Goal: Navigation & Orientation: Find specific page/section

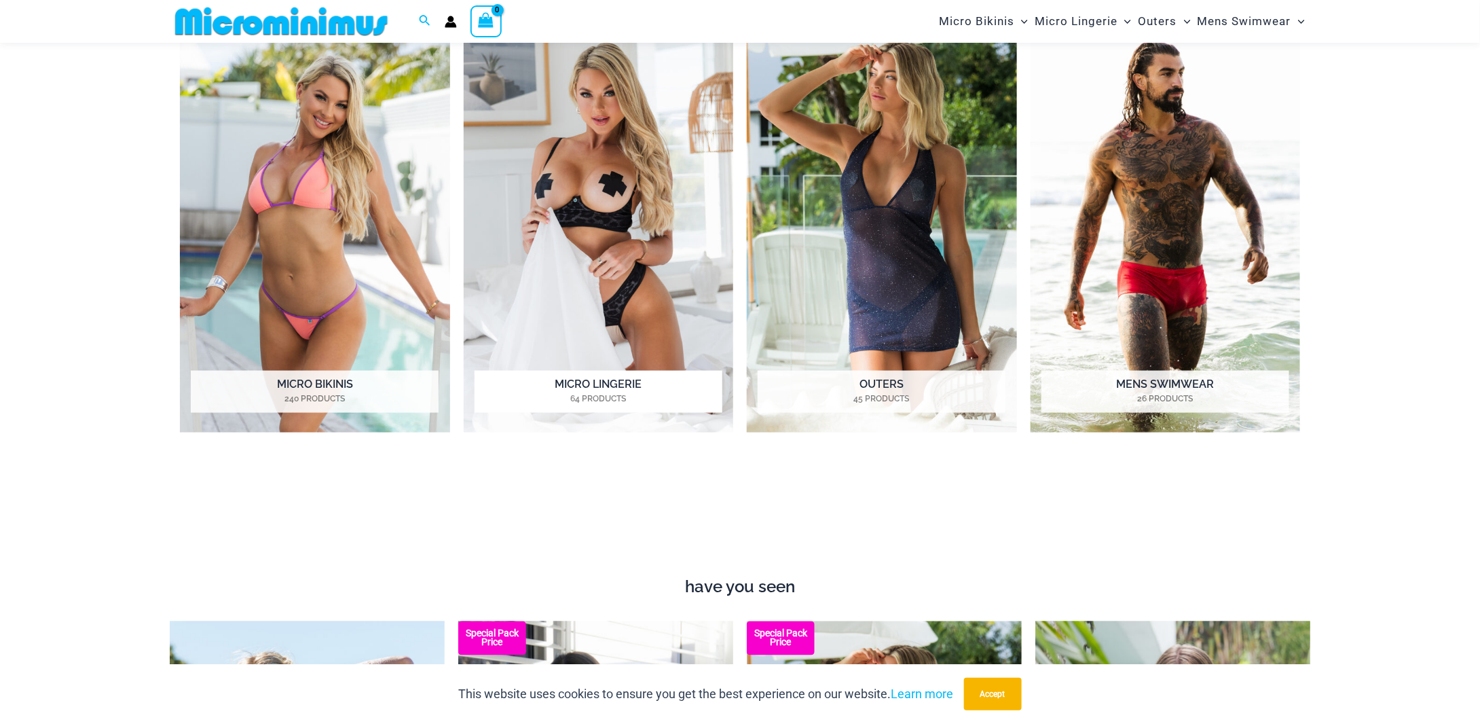
scroll to position [804, 0]
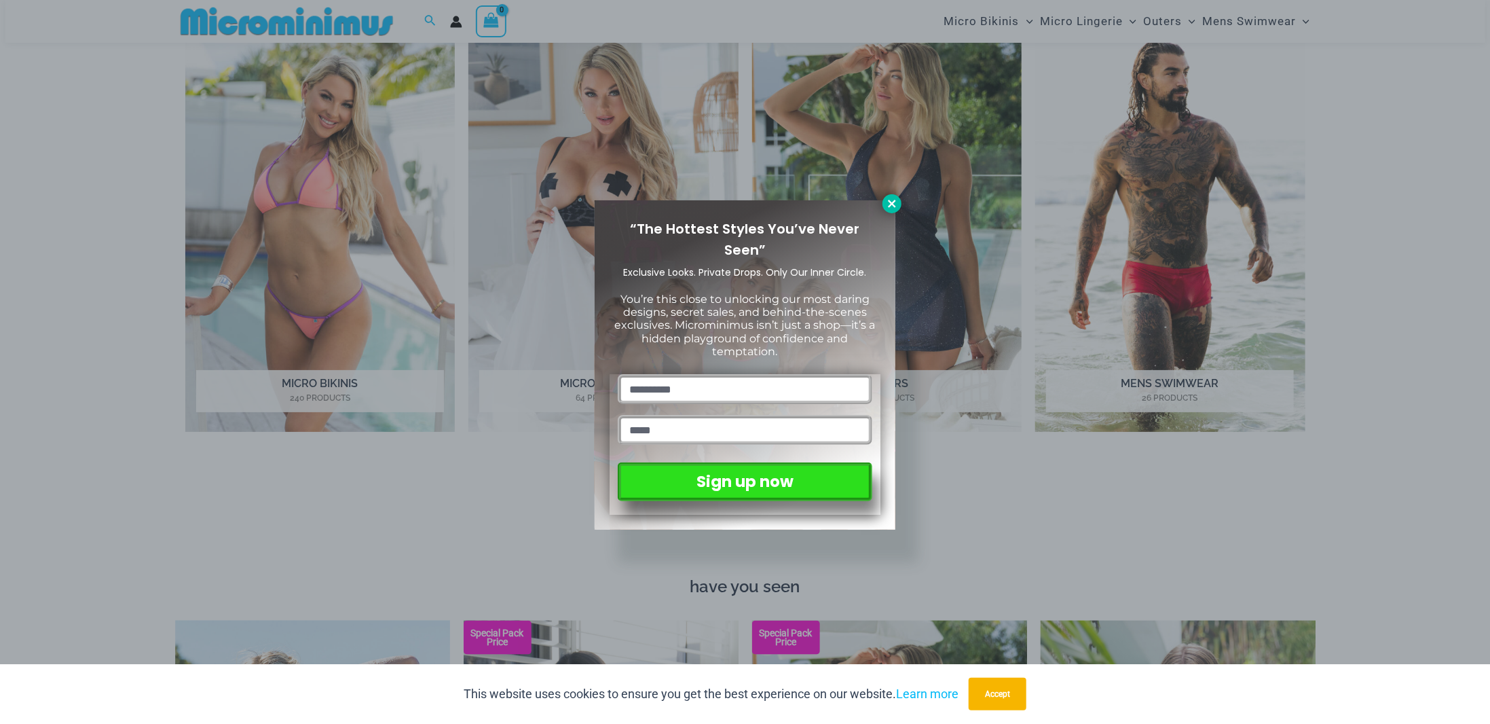
click at [890, 201] on icon at bounding box center [891, 203] width 7 height 7
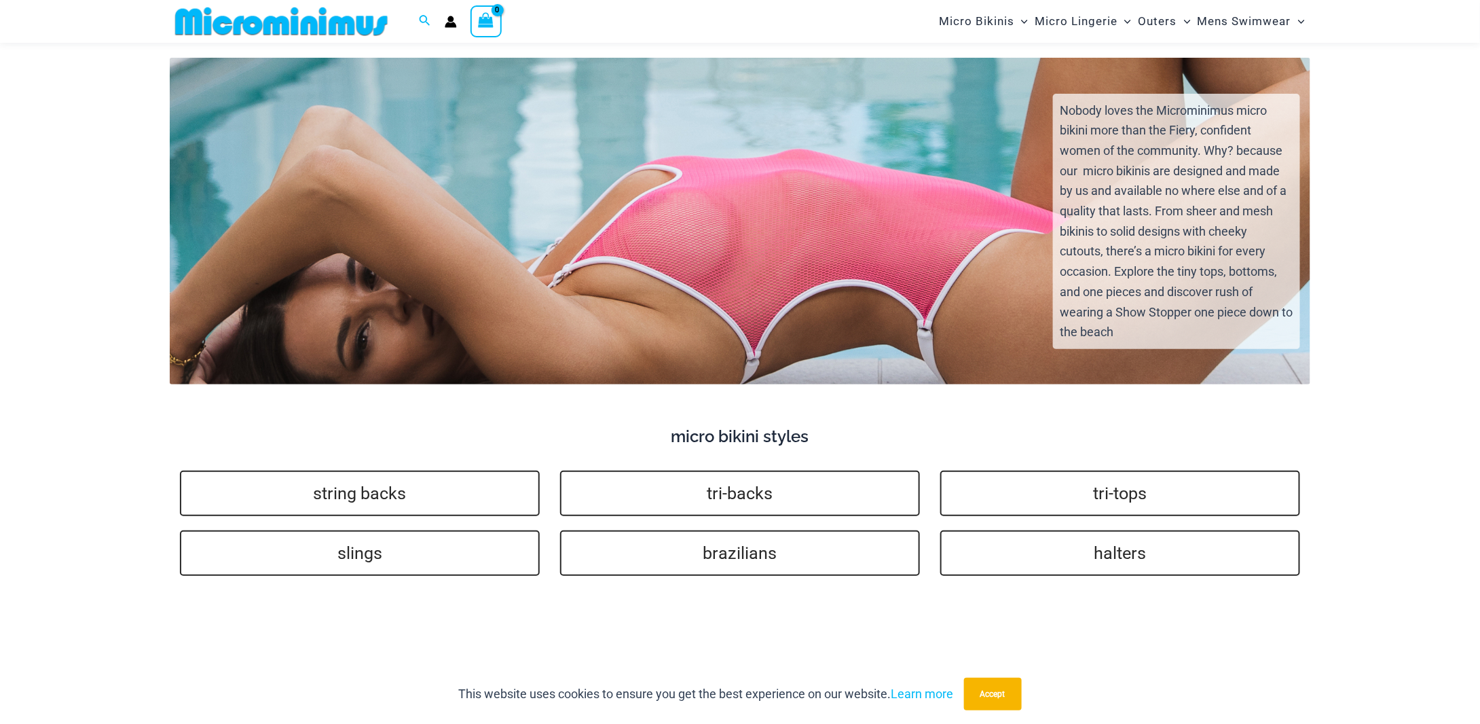
scroll to position [2787, 0]
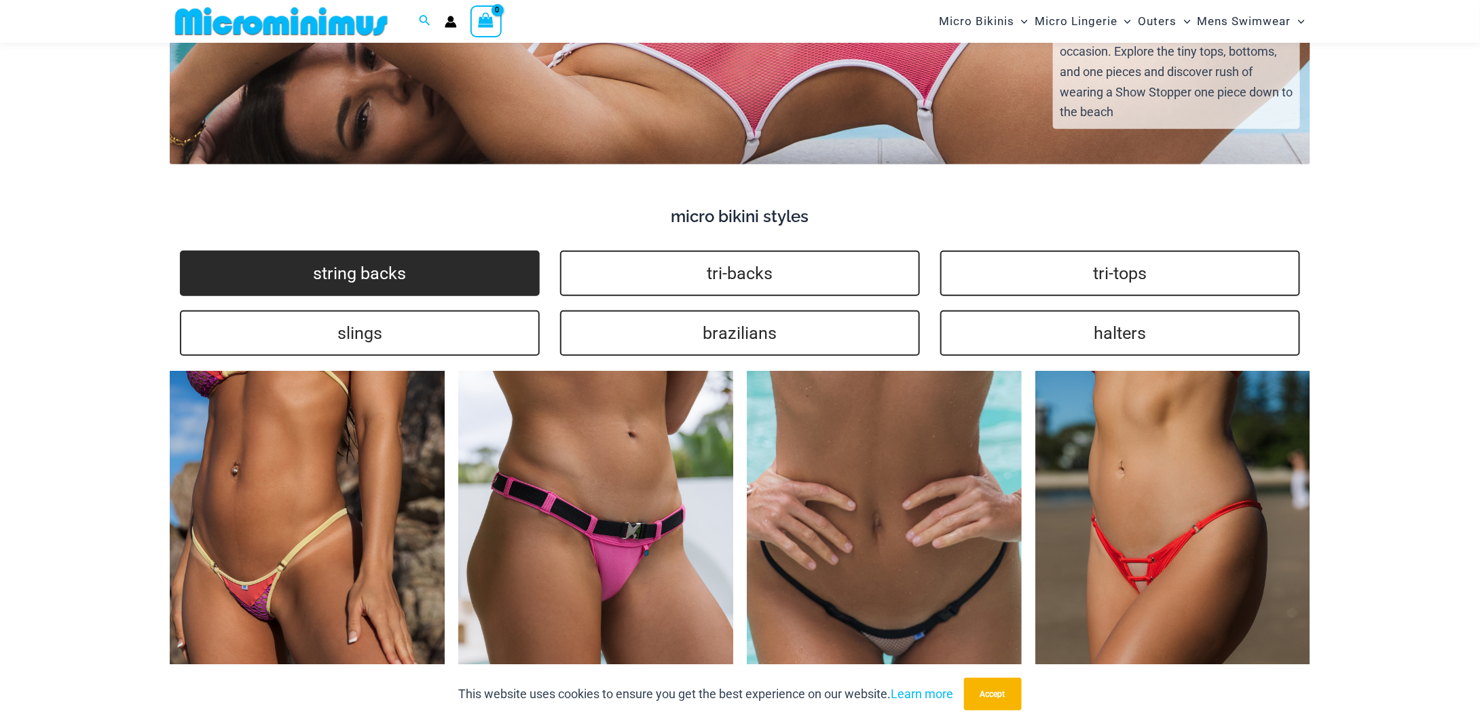
click at [291, 253] on link "string backs" at bounding box center [360, 273] width 360 height 45
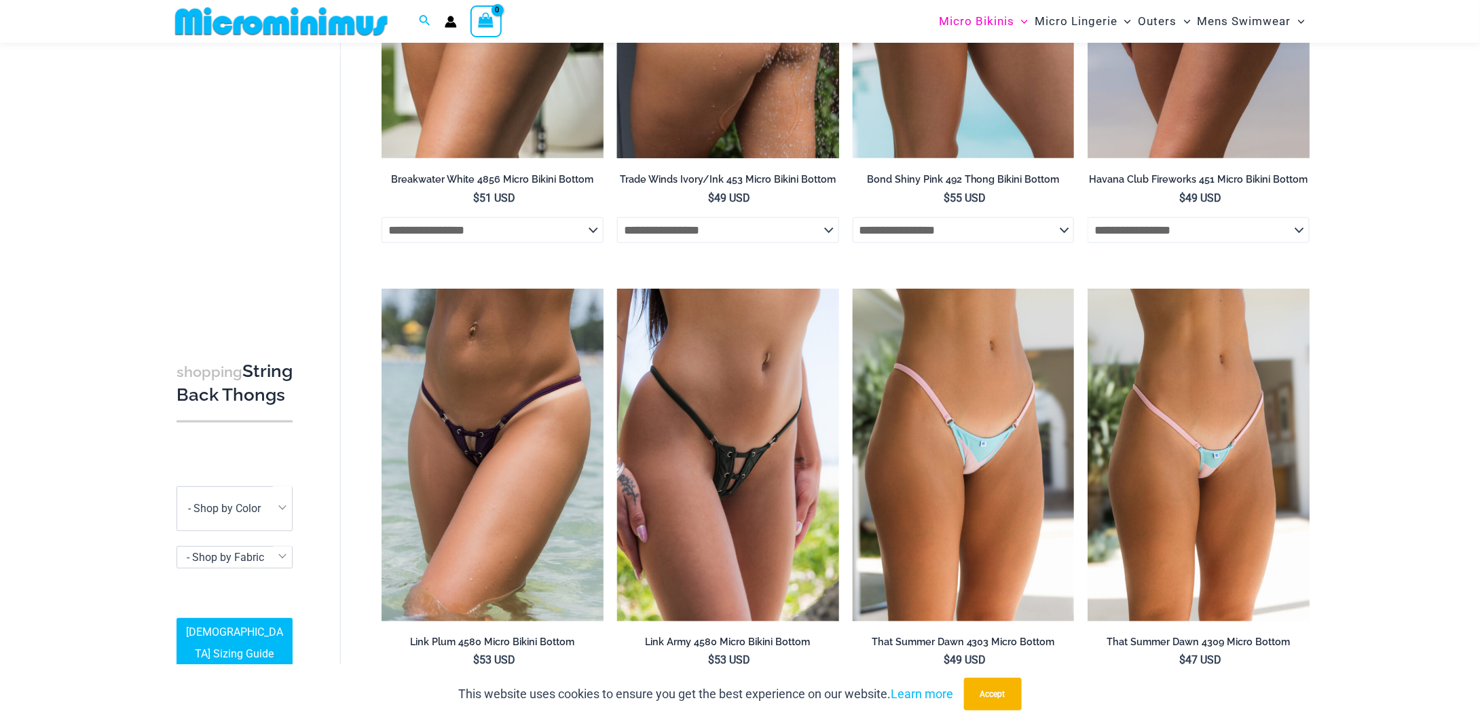
scroll to position [735, 0]
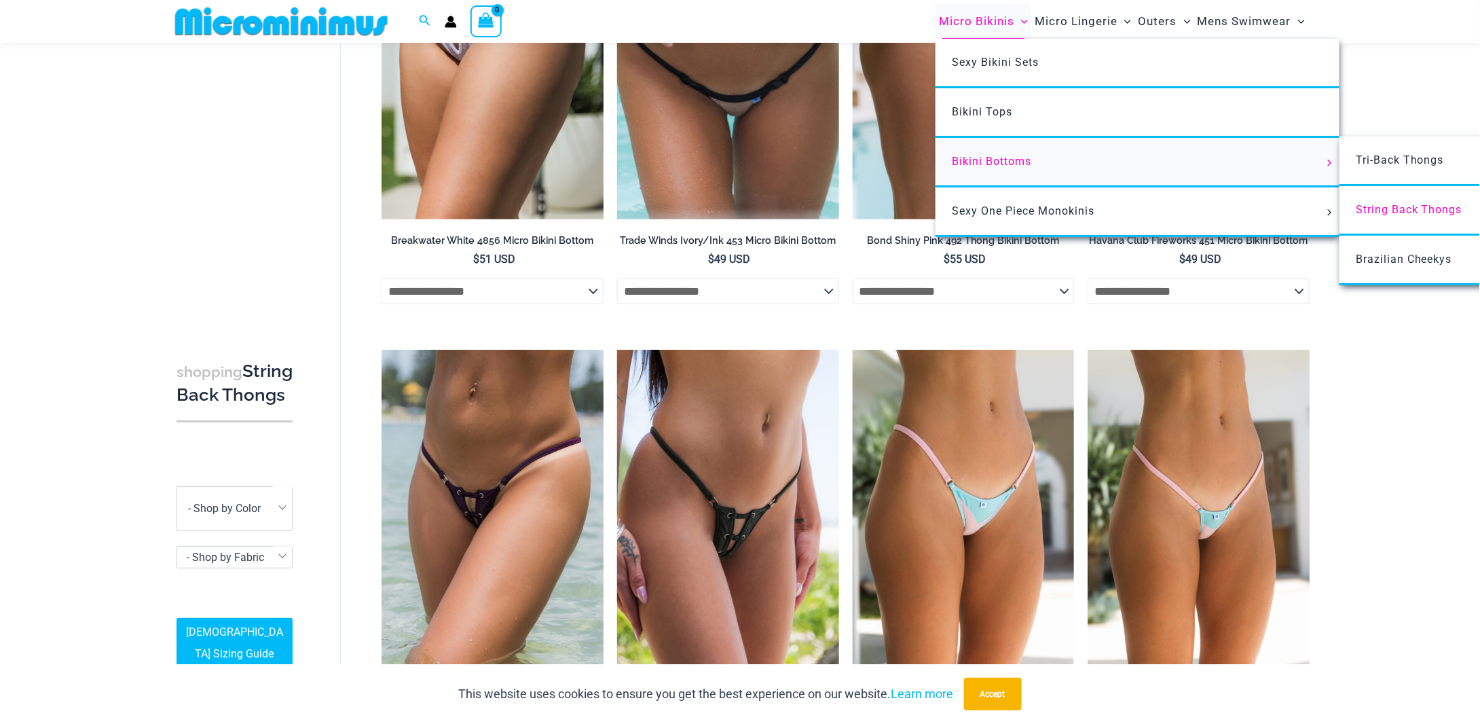
click at [989, 160] on span "Bikini Bottoms" at bounding box center [991, 161] width 79 height 13
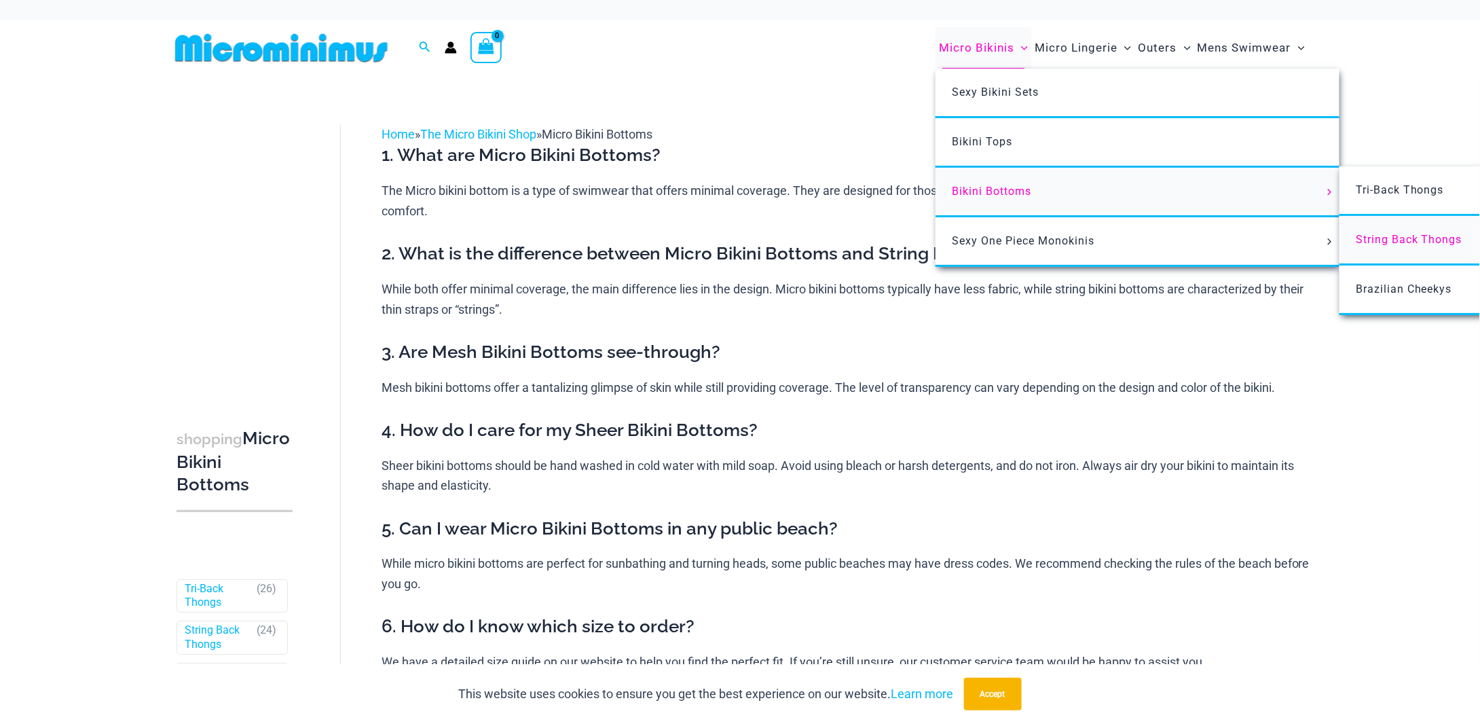
click at [1397, 240] on span "String Back Thongs" at bounding box center [1409, 239] width 107 height 13
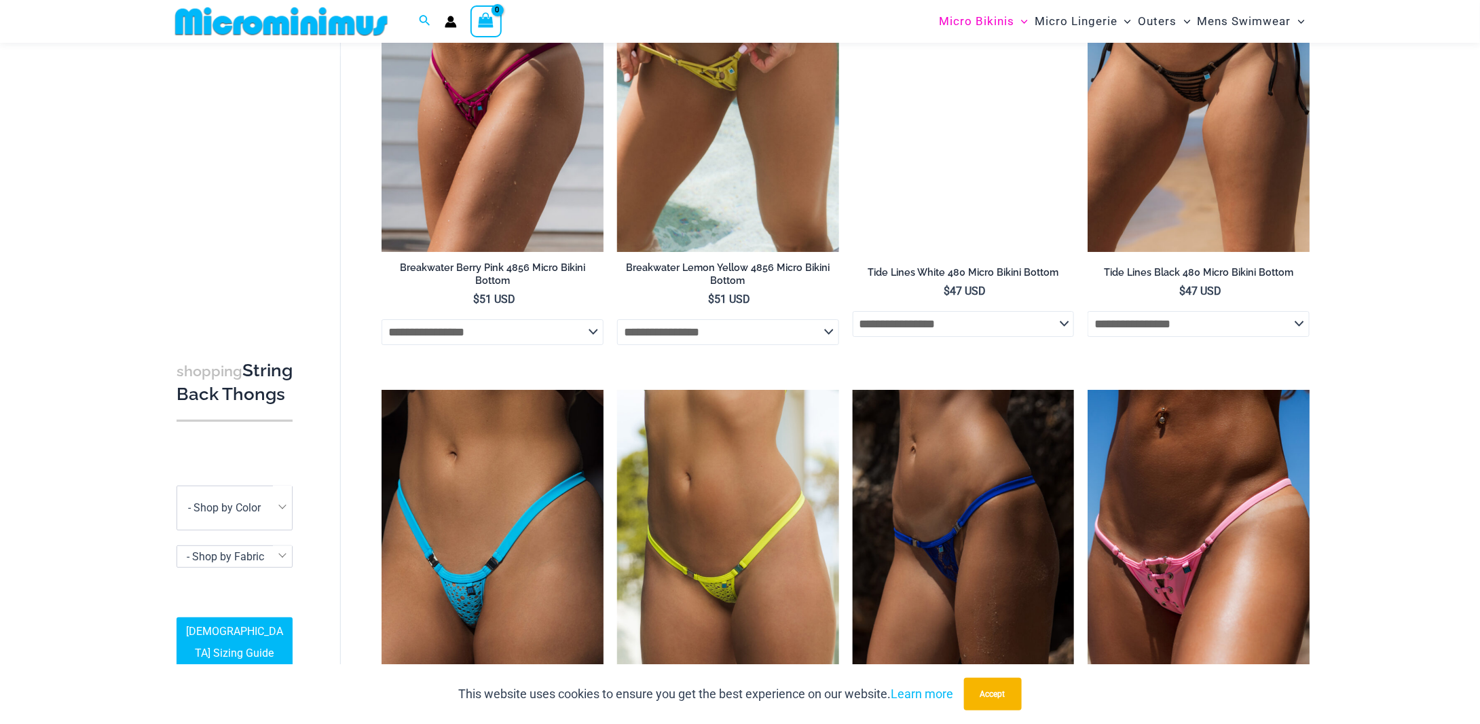
scroll to position [2025, 0]
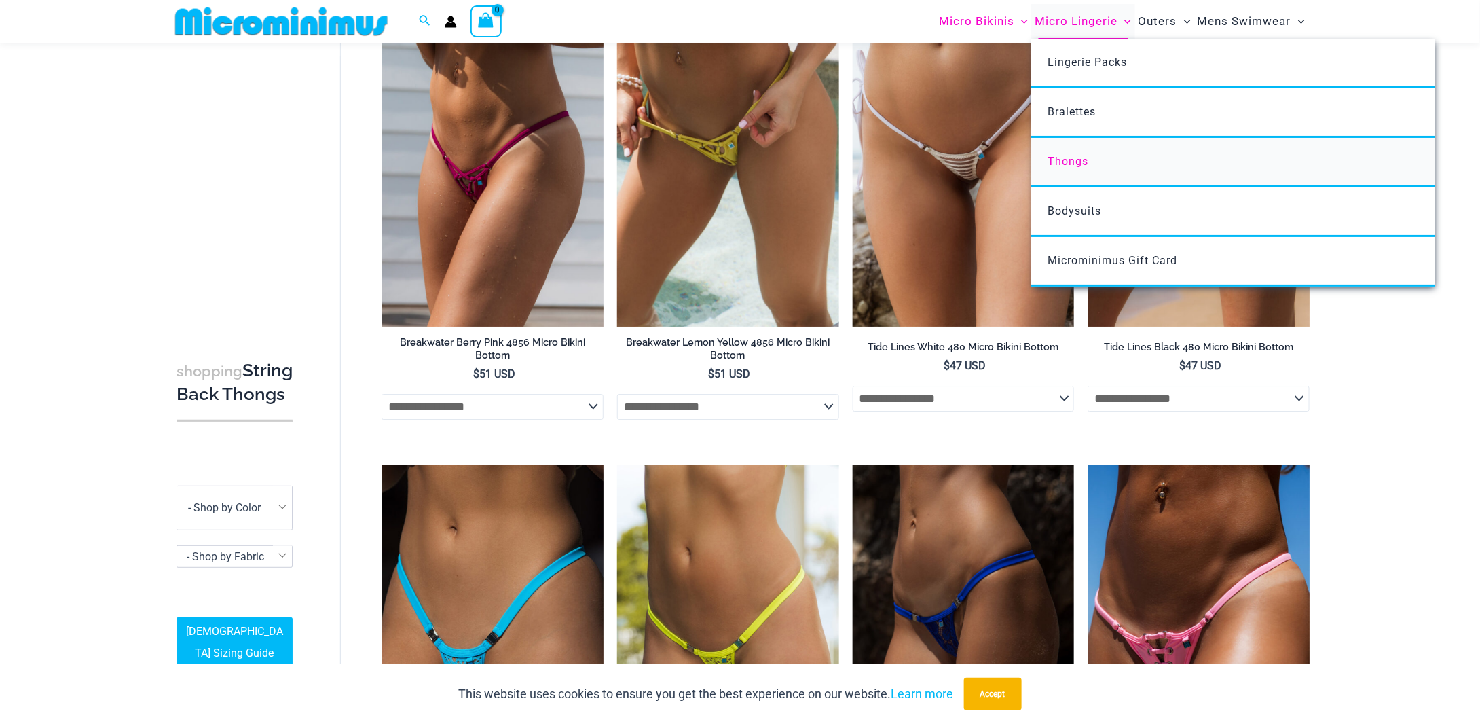
click at [1076, 166] on span "Thongs" at bounding box center [1068, 161] width 41 height 13
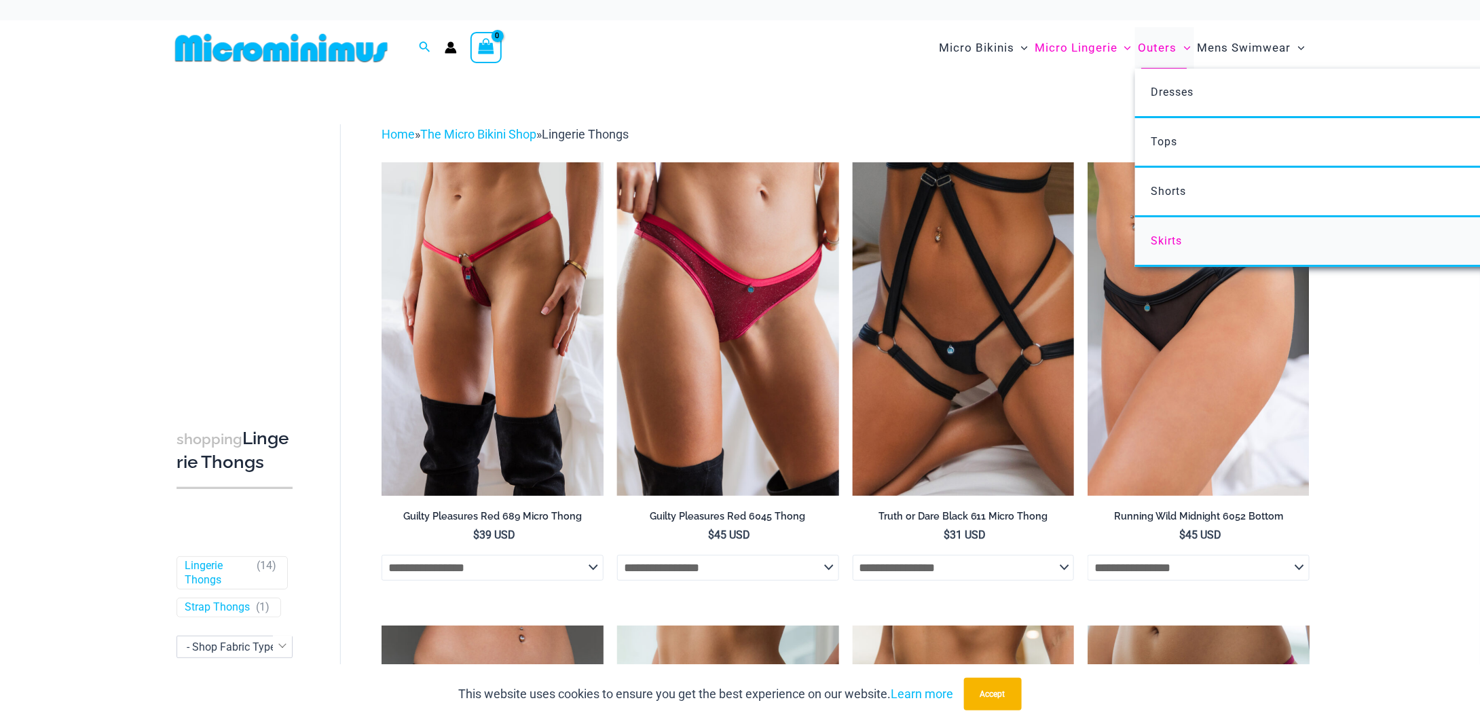
click at [1177, 239] on span "Skirts" at bounding box center [1166, 240] width 31 height 13
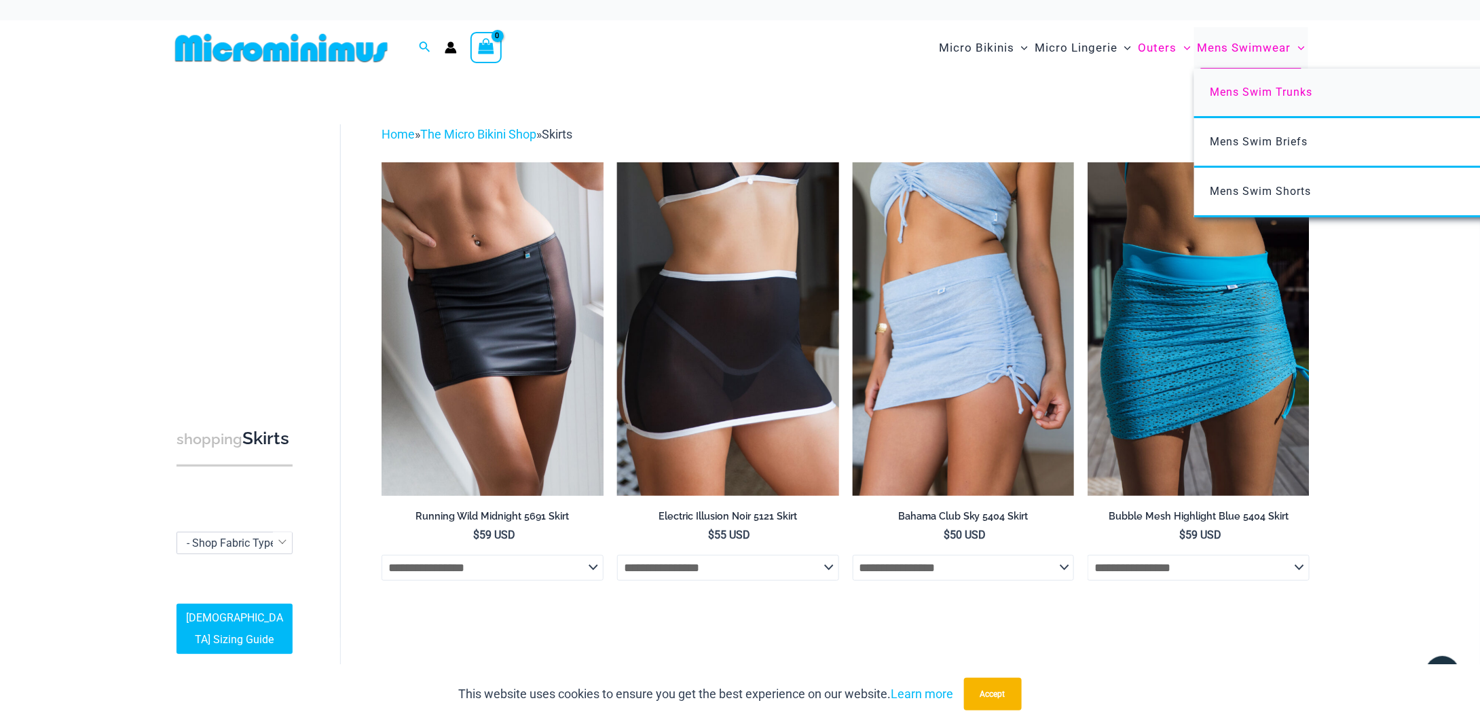
click at [1258, 101] on link "Mens Swim Trunks" at bounding box center [1396, 94] width 404 height 50
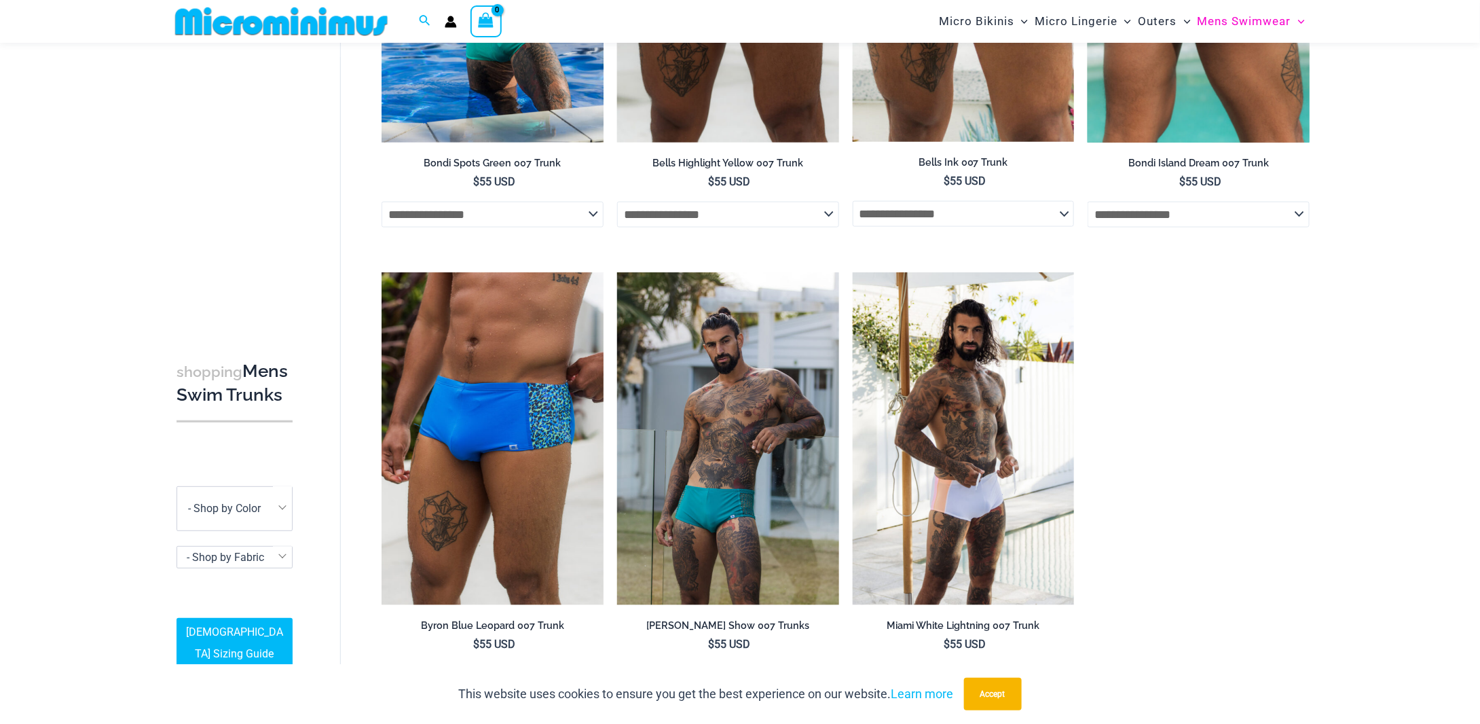
scroll to position [397, 0]
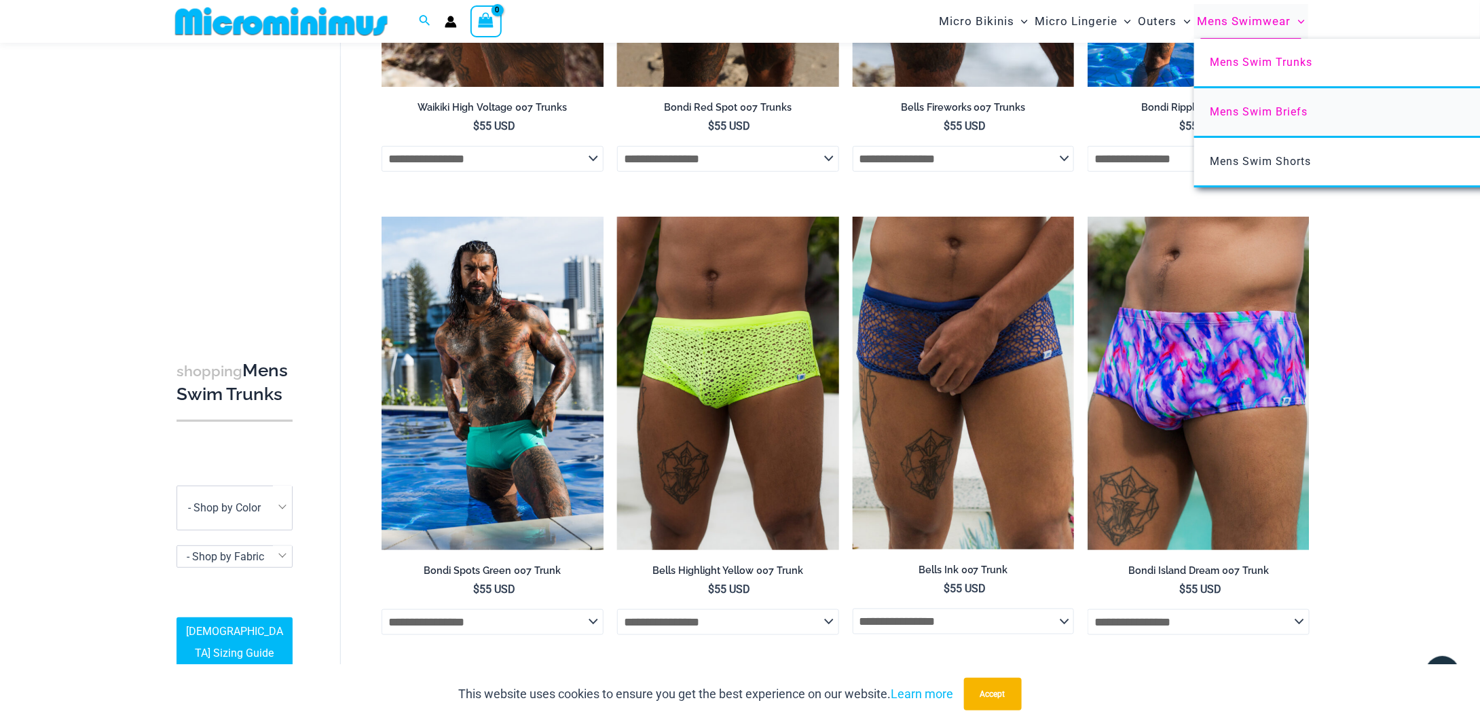
click at [1260, 114] on span "Mens Swim Briefs" at bounding box center [1260, 111] width 98 height 13
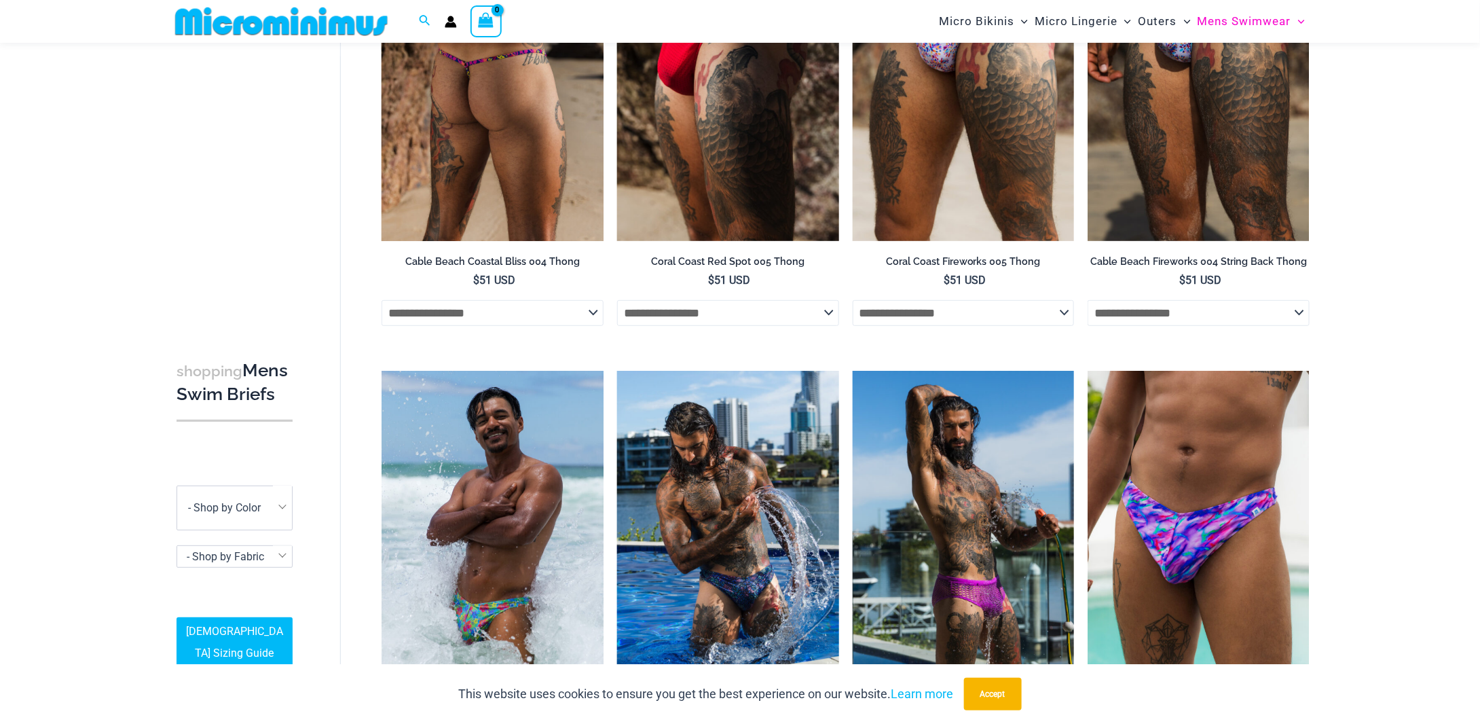
scroll to position [397, 0]
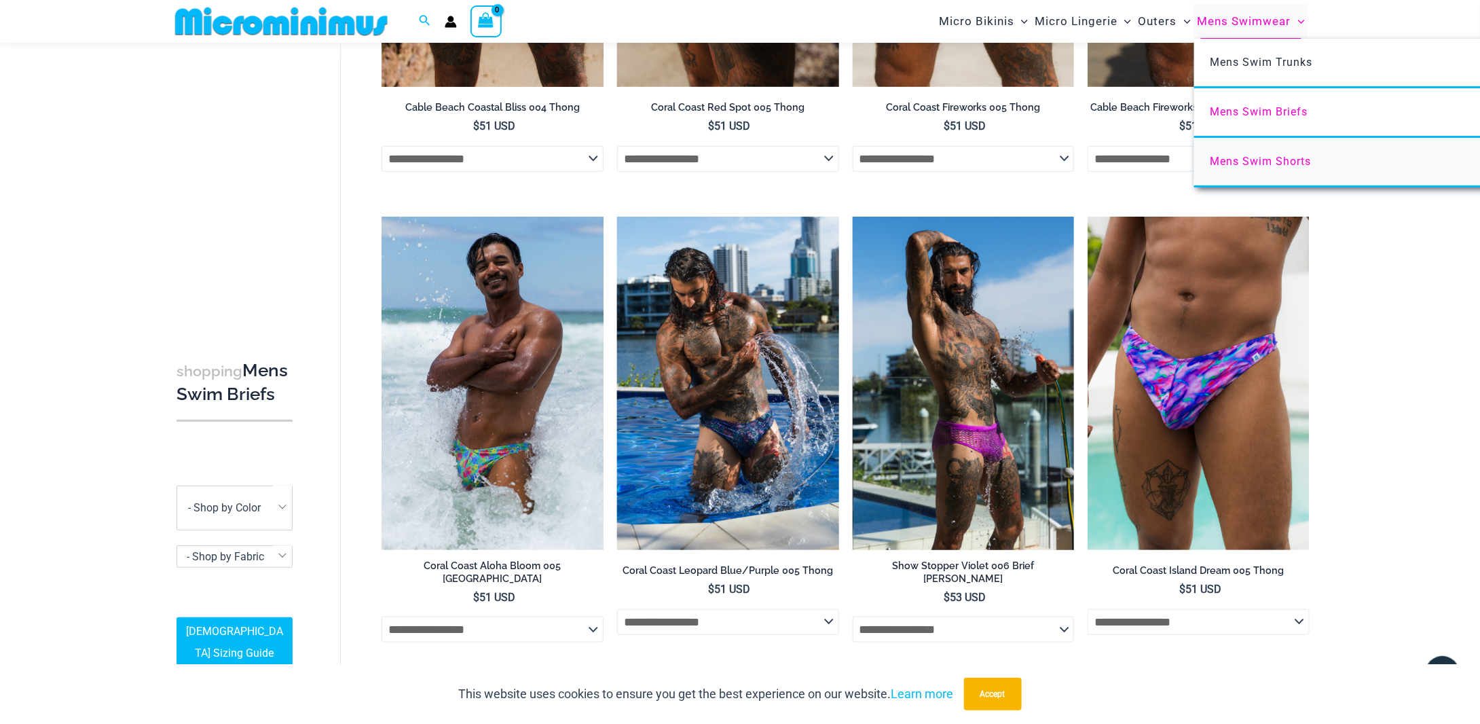
click at [1266, 164] on span "Mens Swim Shorts" at bounding box center [1261, 161] width 101 height 13
